Goal: Task Accomplishment & Management: Use online tool/utility

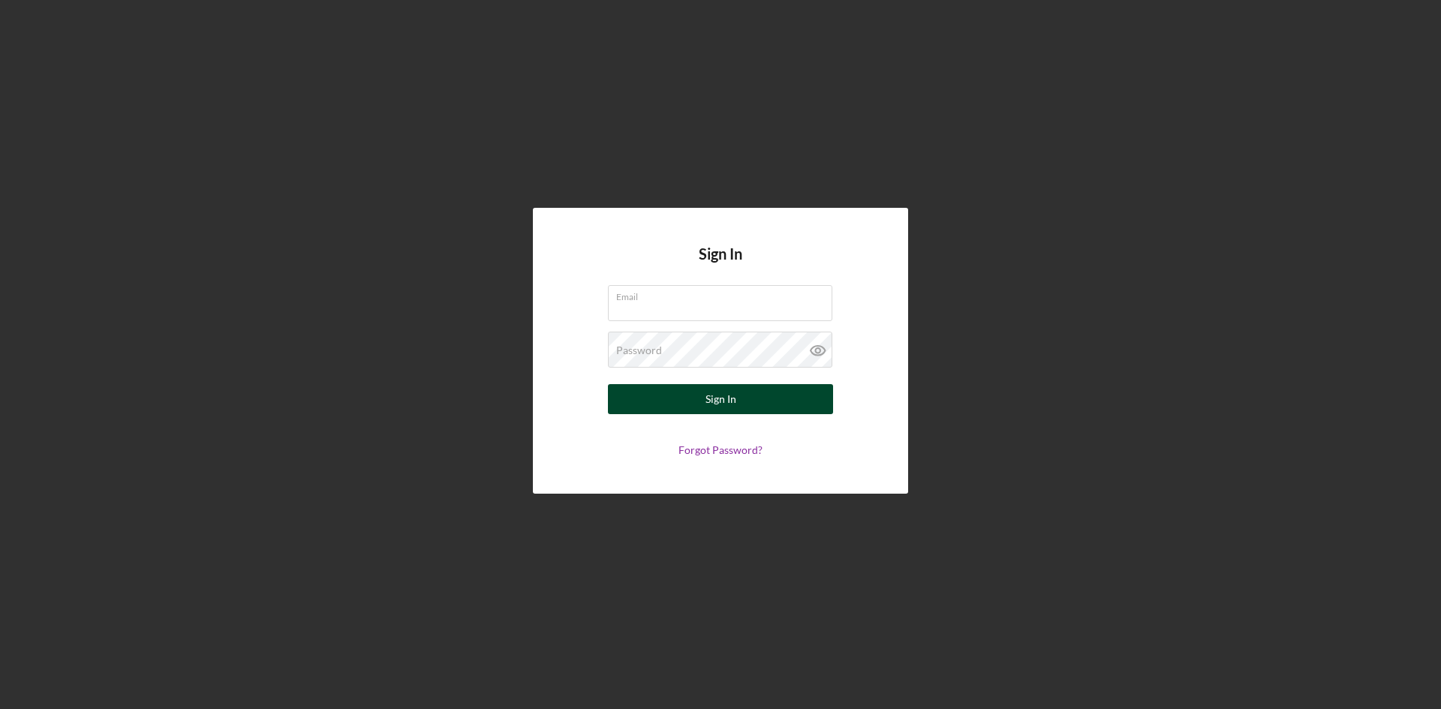
type input "[PERSON_NAME][EMAIL_ADDRESS][PERSON_NAME][DOMAIN_NAME]"
click at [771, 408] on button "Sign In" at bounding box center [720, 399] width 225 height 30
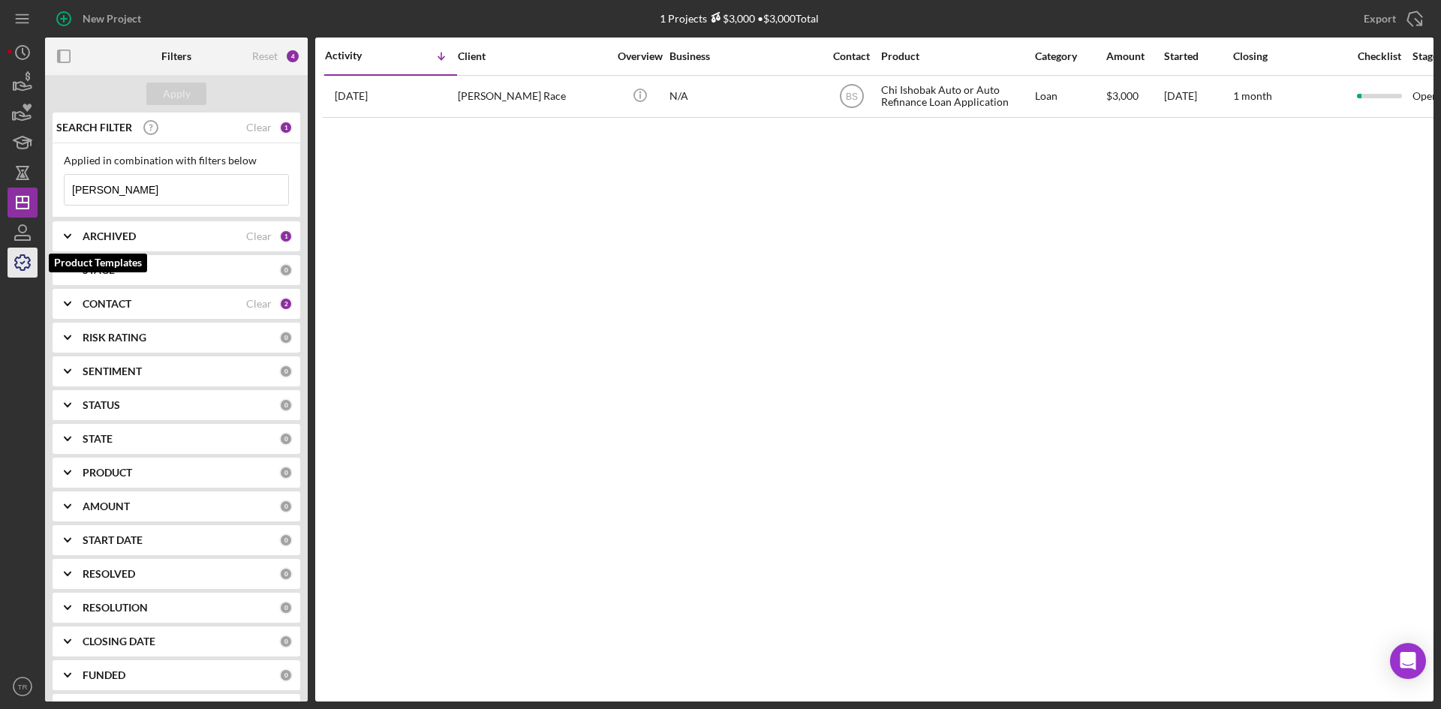
click at [26, 257] on icon "button" at bounding box center [22, 262] width 15 height 15
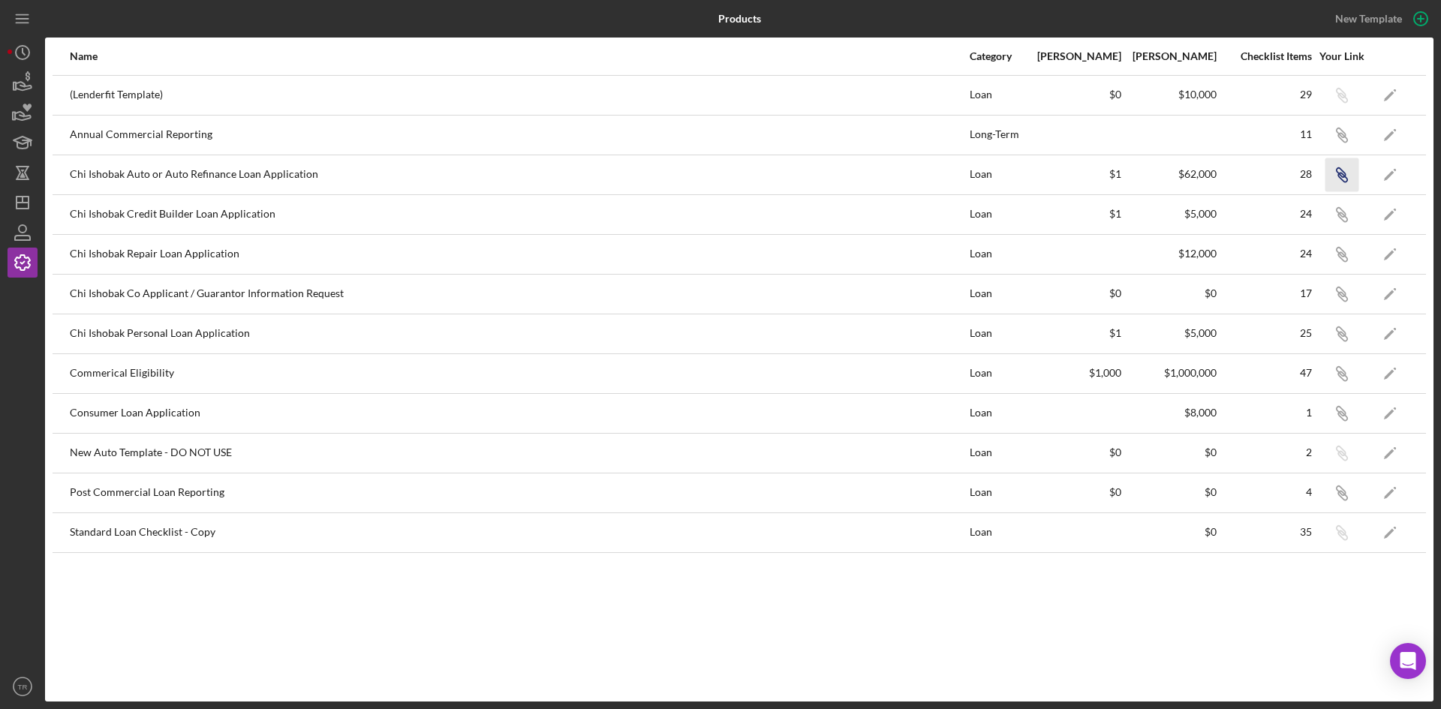
click at [1341, 179] on icon "button" at bounding box center [1342, 177] width 9 height 9
